Goal: Navigation & Orientation: Find specific page/section

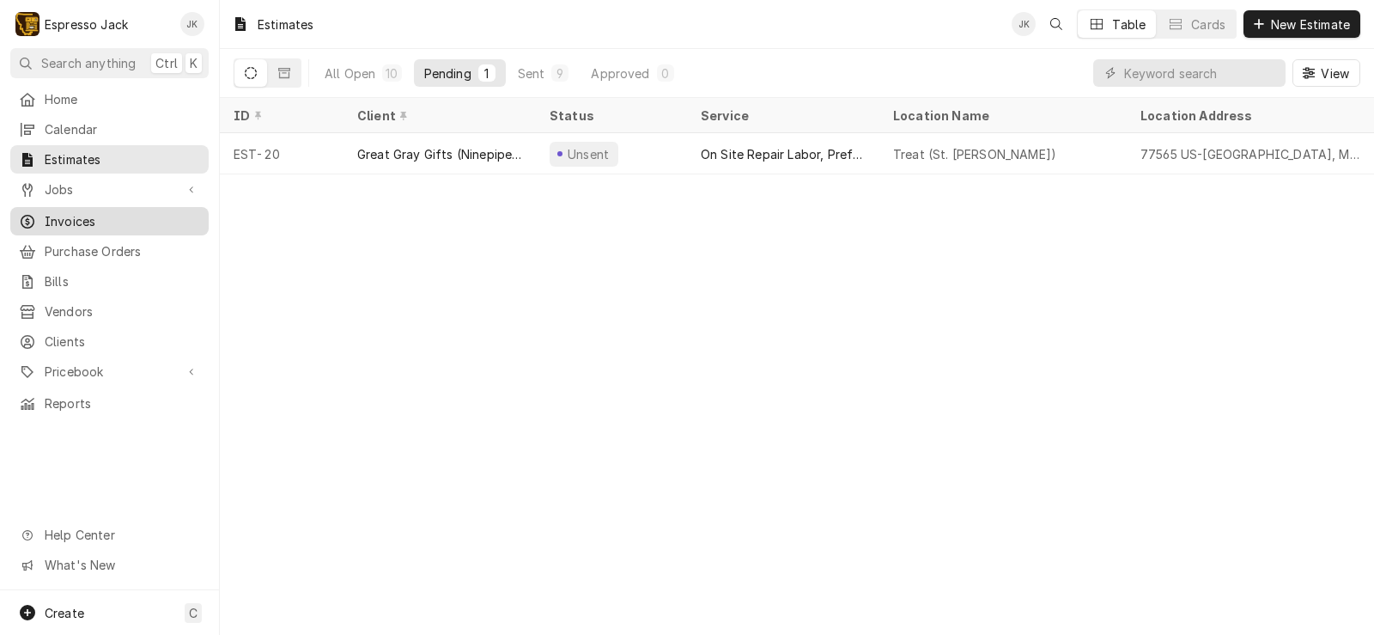
click at [82, 216] on span "Invoices" at bounding box center [122, 221] width 155 height 18
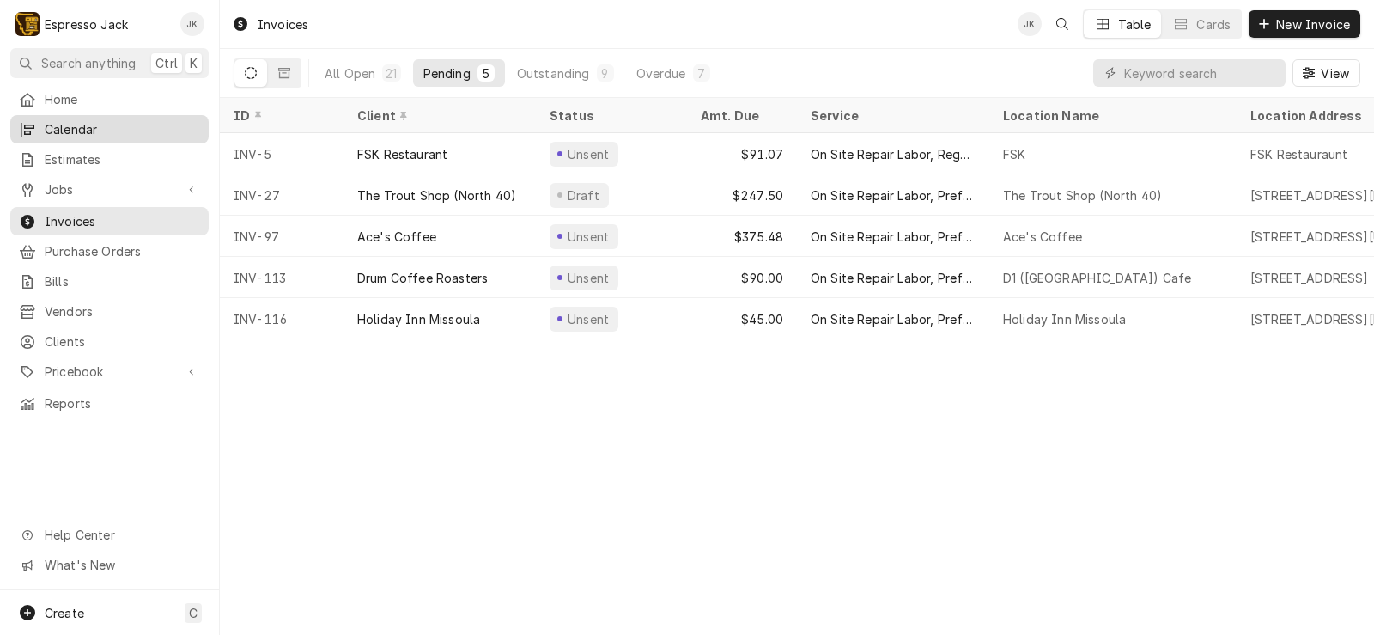
click at [131, 124] on span "Calendar" at bounding box center [122, 129] width 155 height 18
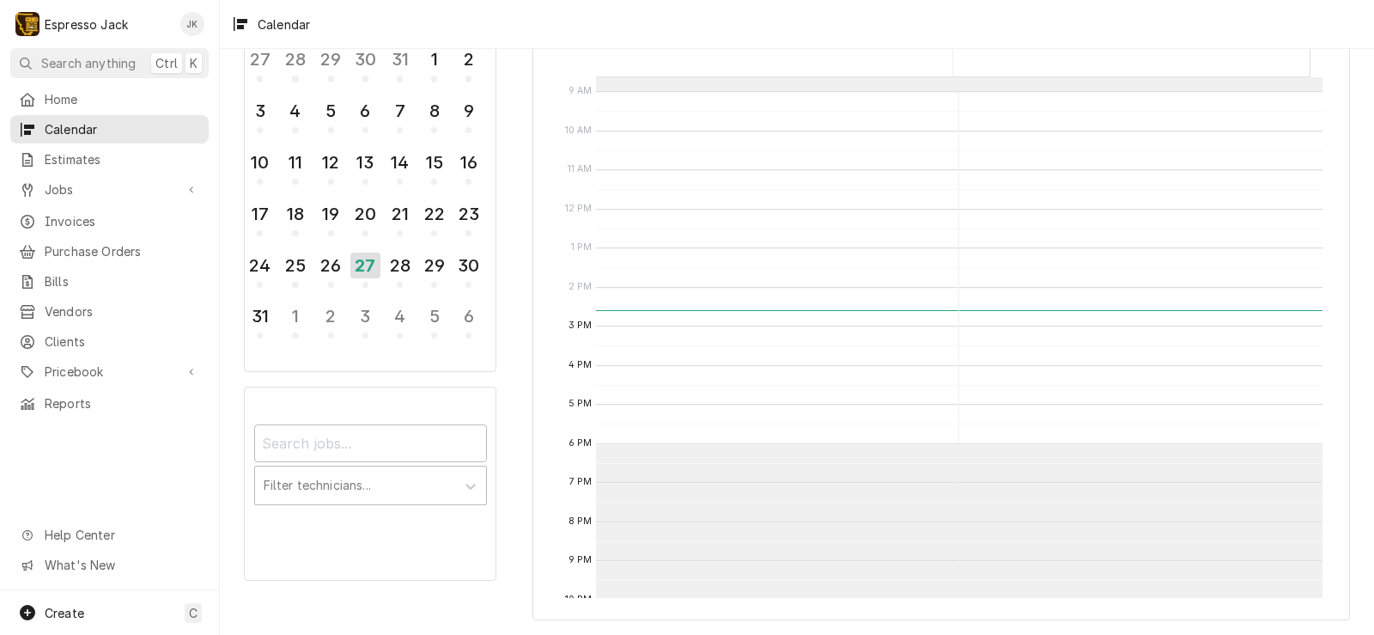
scroll to position [213, 0]
